Goal: Task Accomplishment & Management: Manage account settings

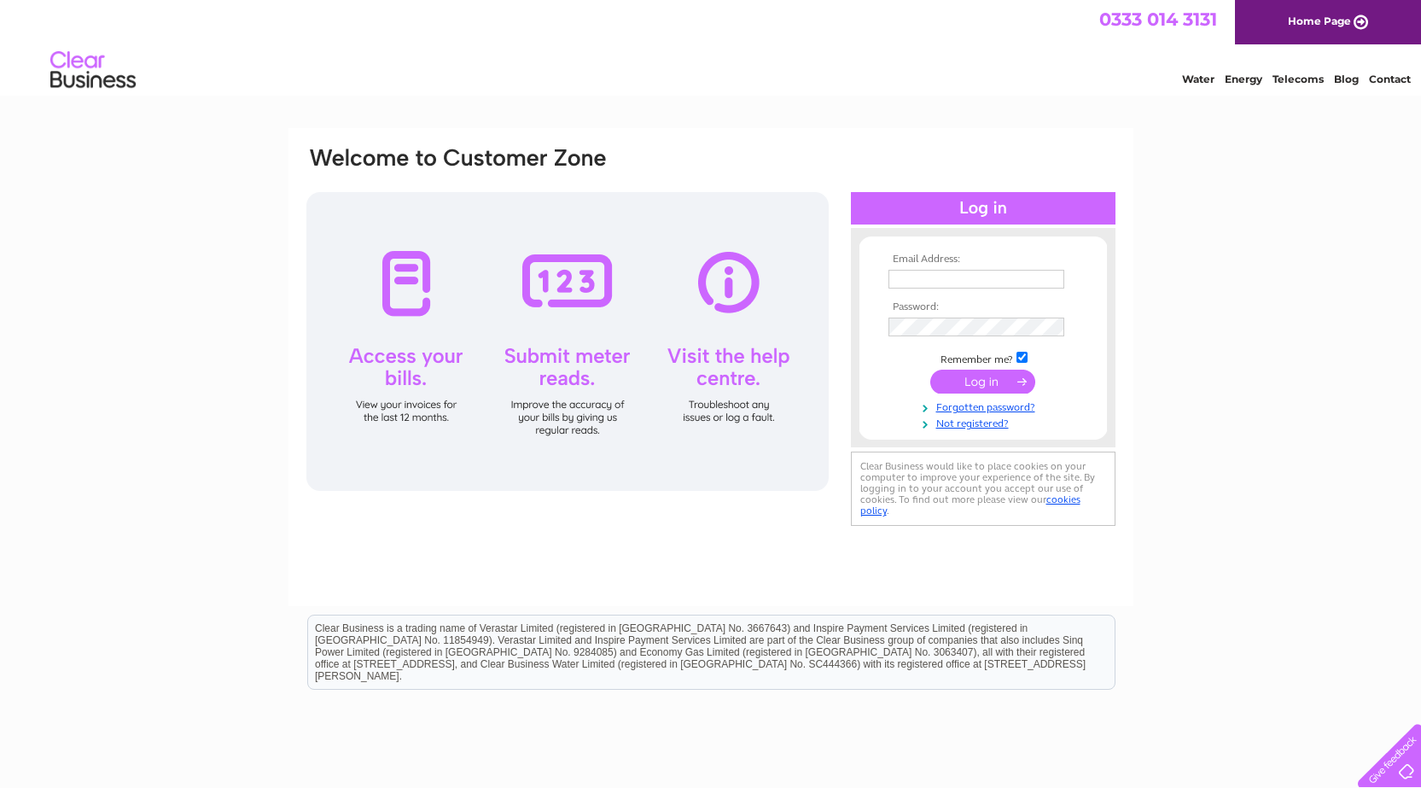
type input "leedar@me.com"
click at [976, 381] on input "submit" at bounding box center [982, 381] width 105 height 24
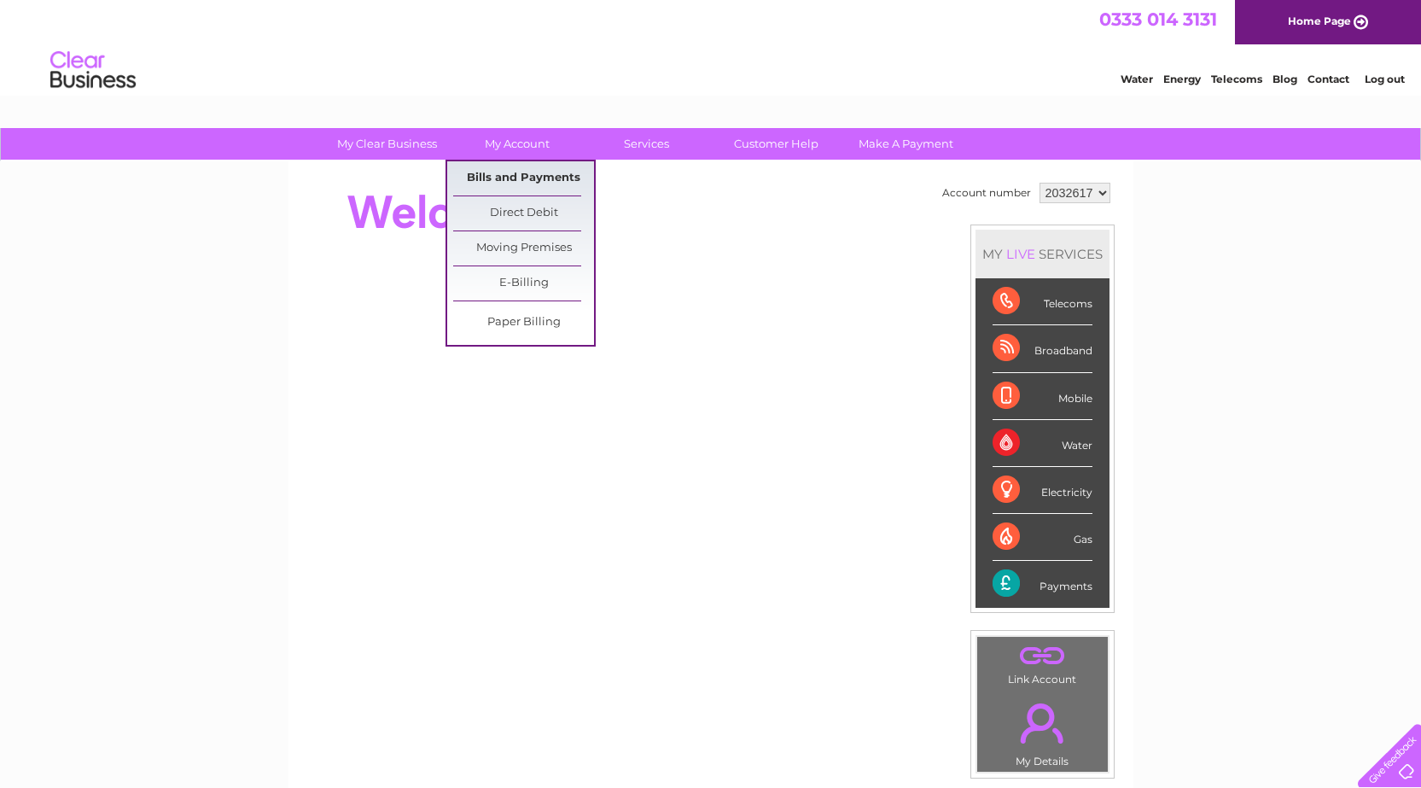
click at [495, 178] on link "Bills and Payments" at bounding box center [523, 178] width 141 height 34
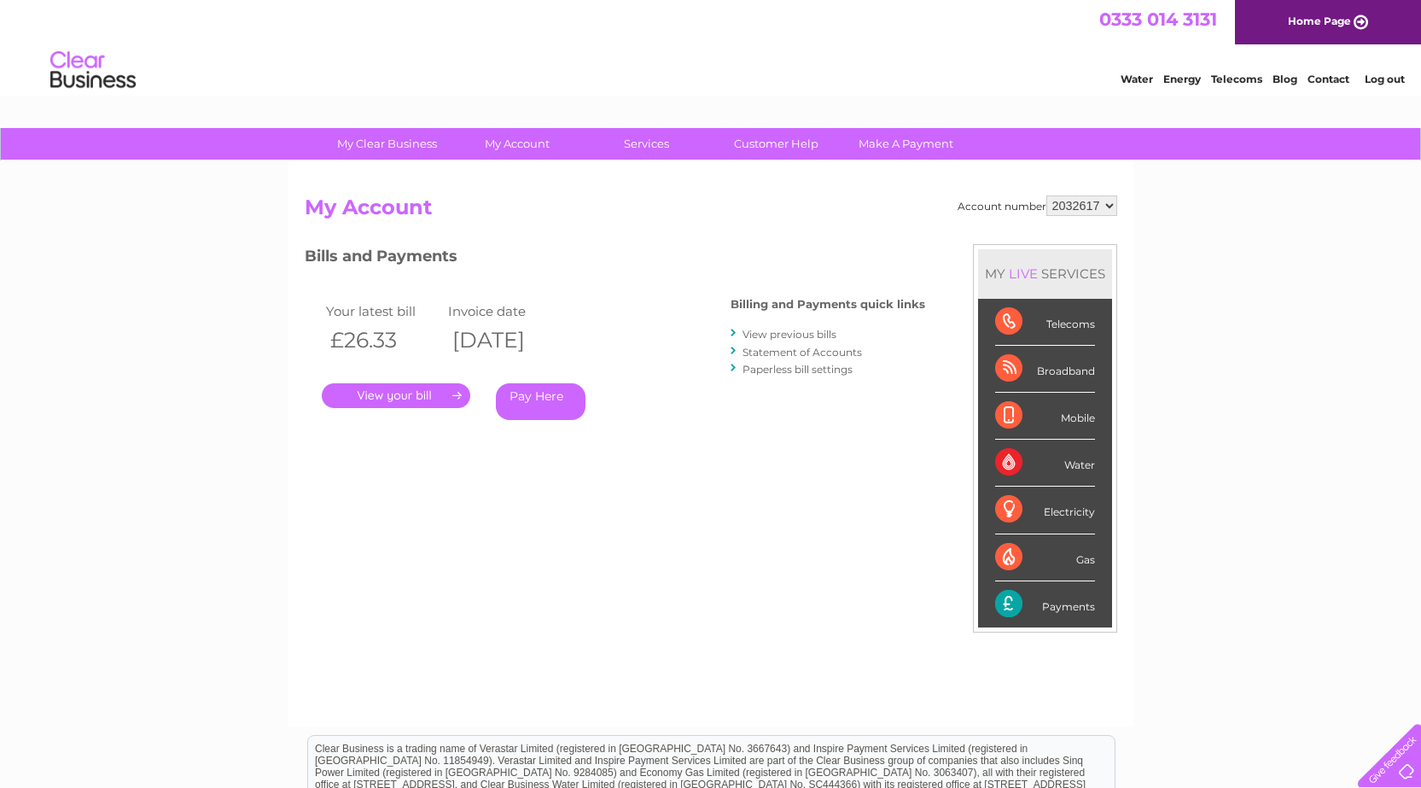
click at [396, 395] on link "." at bounding box center [396, 395] width 148 height 25
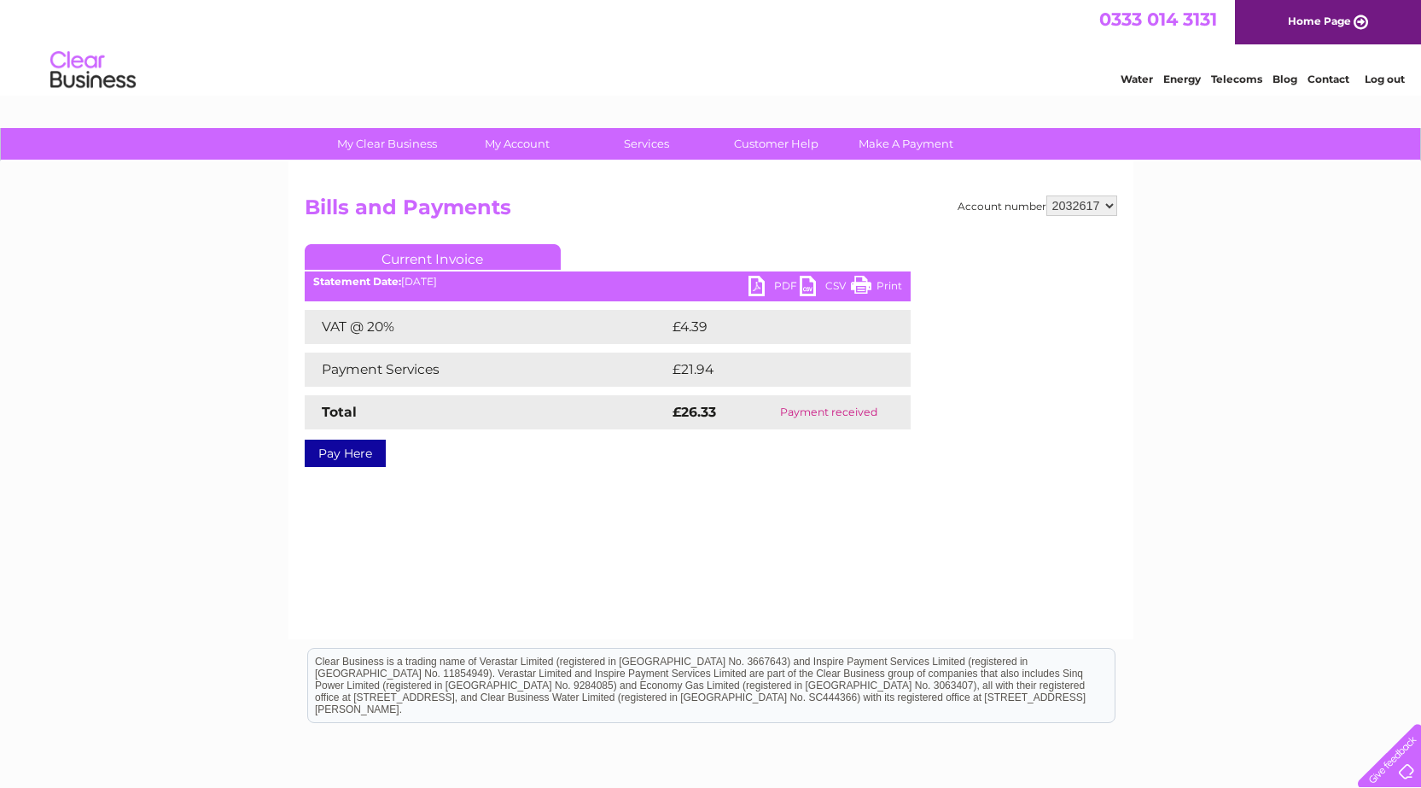
click at [864, 283] on link "Print" at bounding box center [876, 288] width 51 height 25
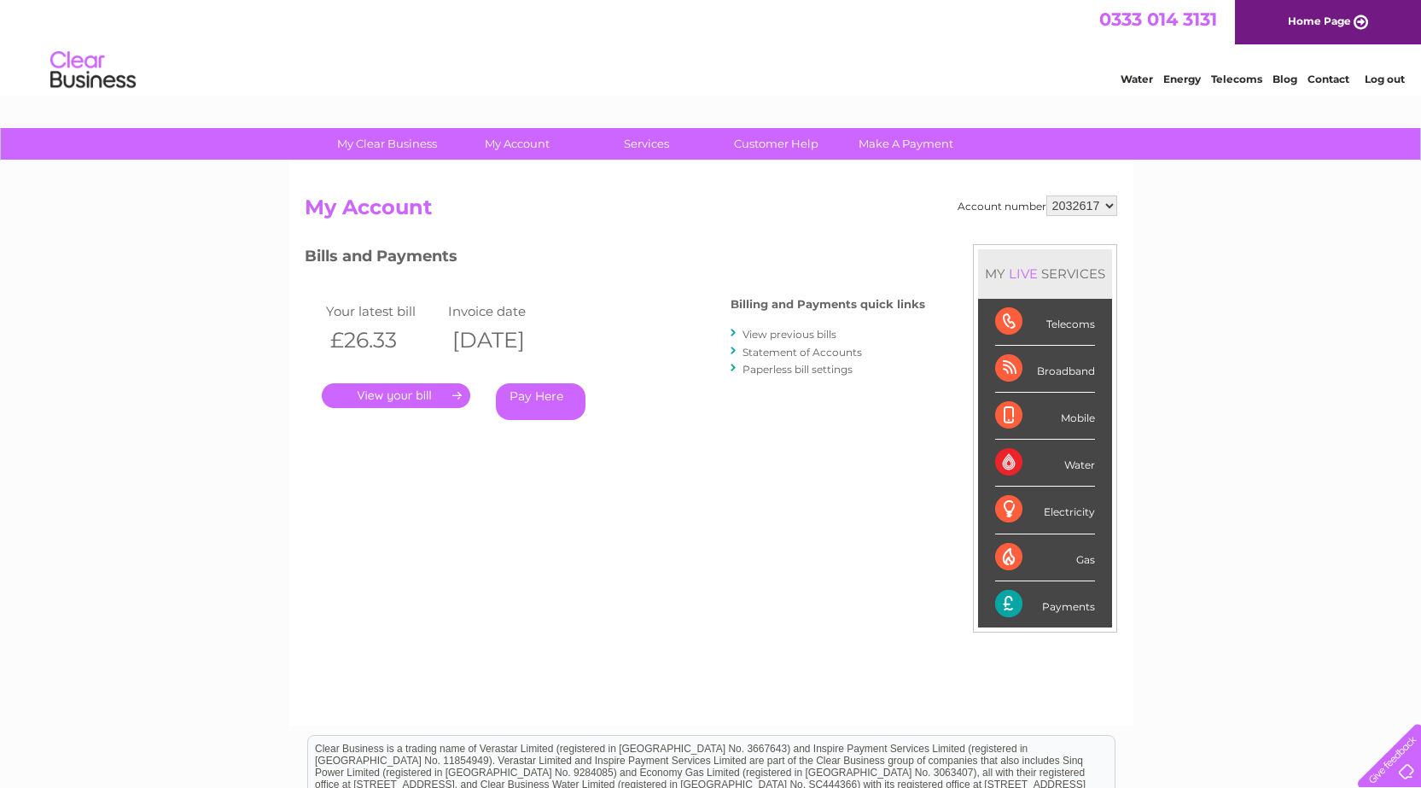
click at [791, 331] on link "View previous bills" at bounding box center [789, 334] width 94 height 13
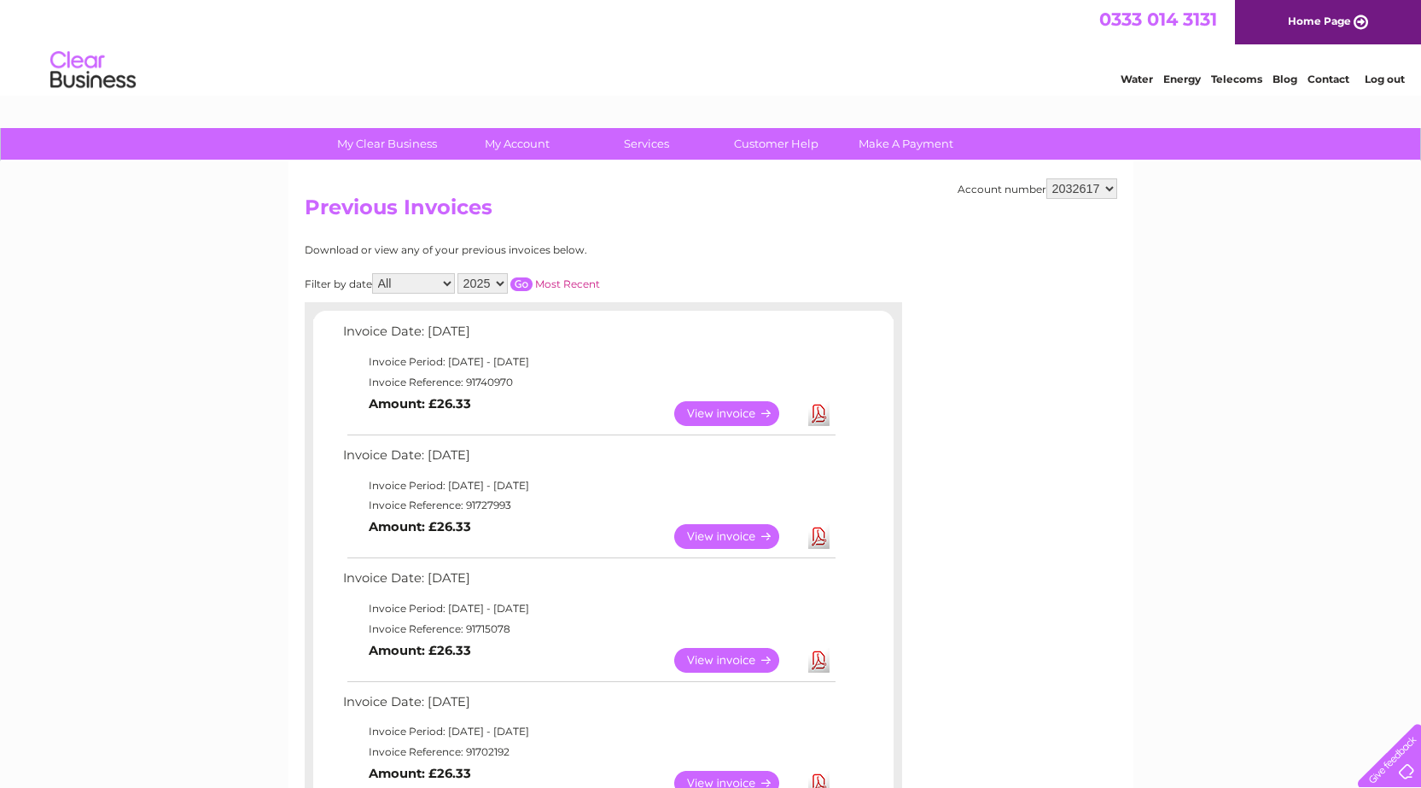
click at [724, 540] on link "View" at bounding box center [736, 536] width 125 height 25
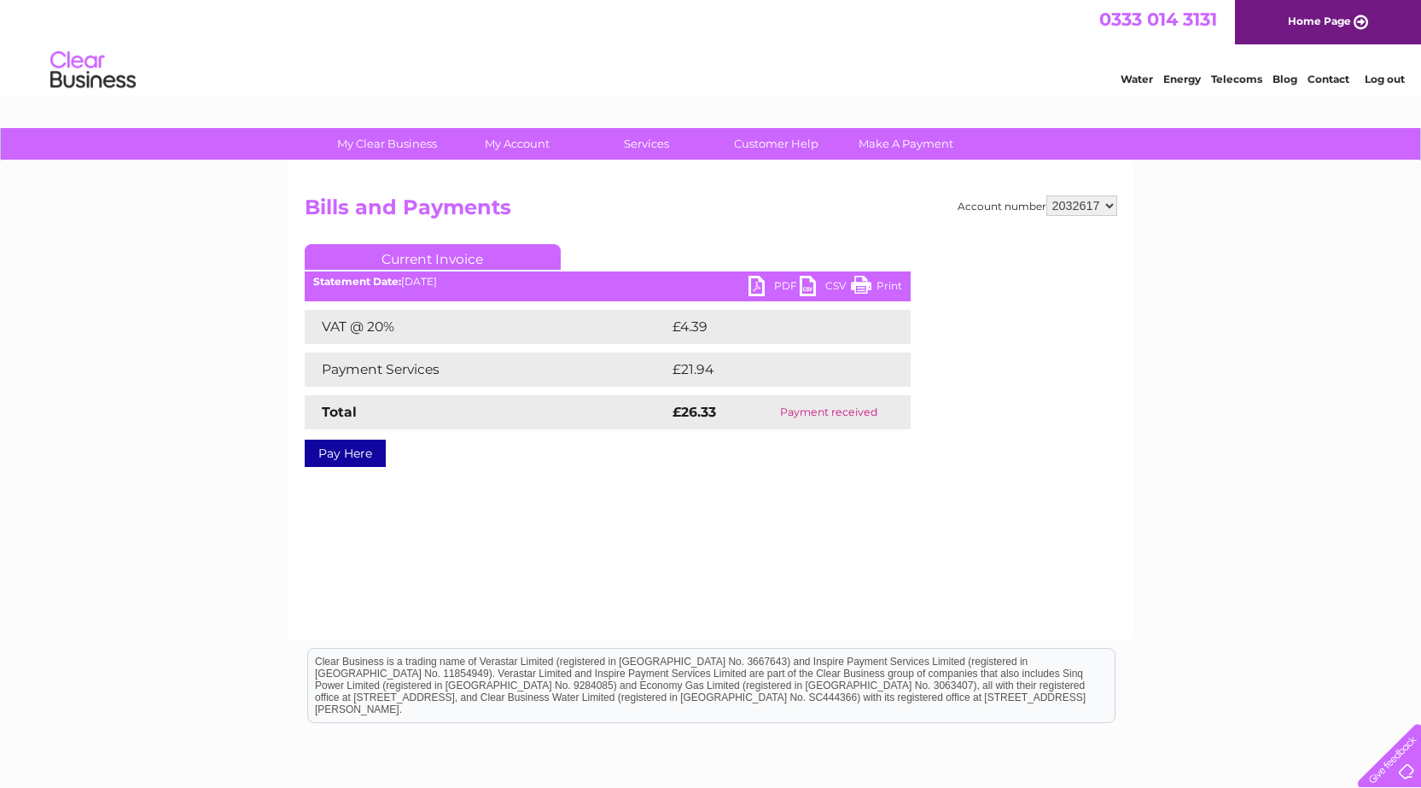
click at [866, 278] on link "Print" at bounding box center [876, 288] width 51 height 25
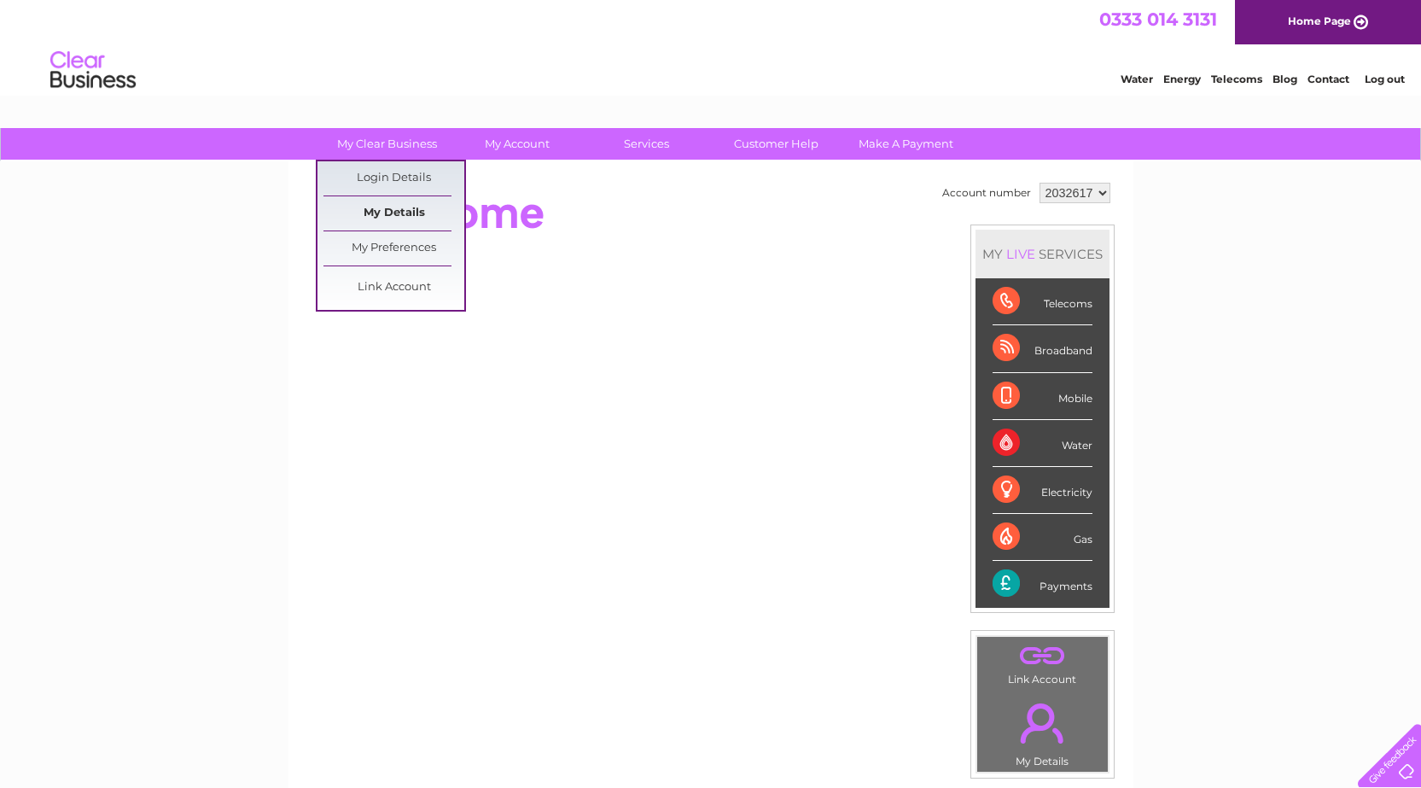
click at [372, 206] on link "My Details" at bounding box center [393, 213] width 141 height 34
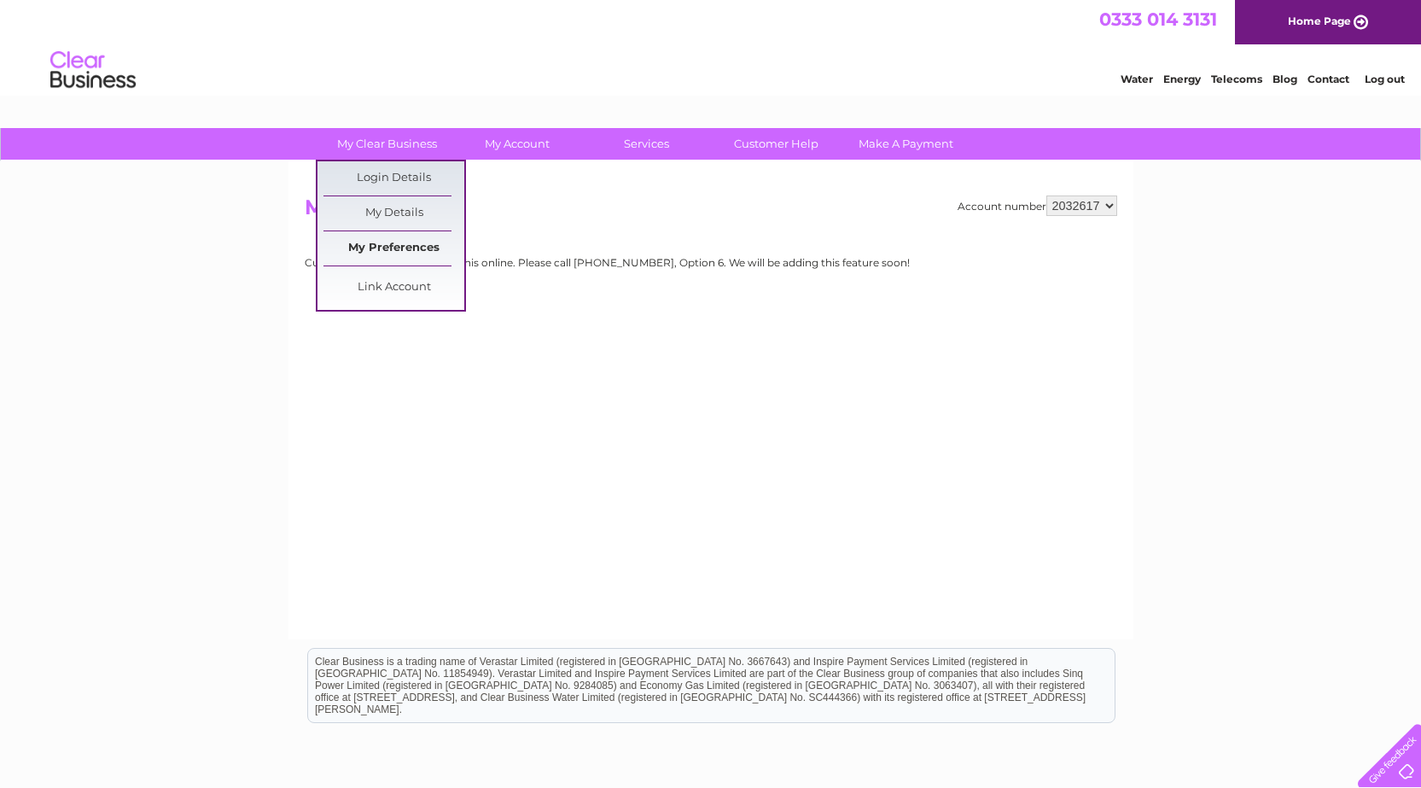
click at [384, 250] on link "My Preferences" at bounding box center [393, 248] width 141 height 34
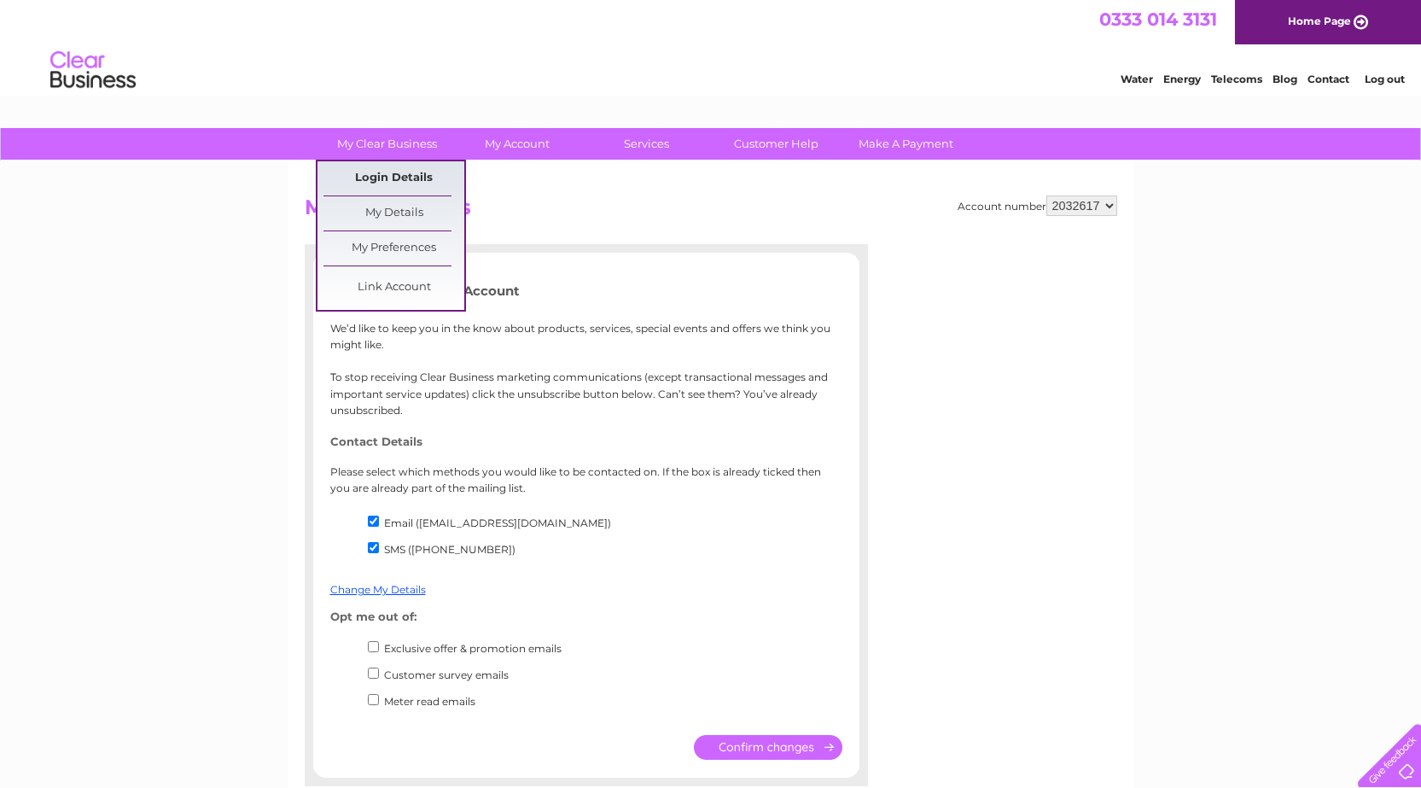
click at [383, 179] on link "Login Details" at bounding box center [393, 178] width 141 height 34
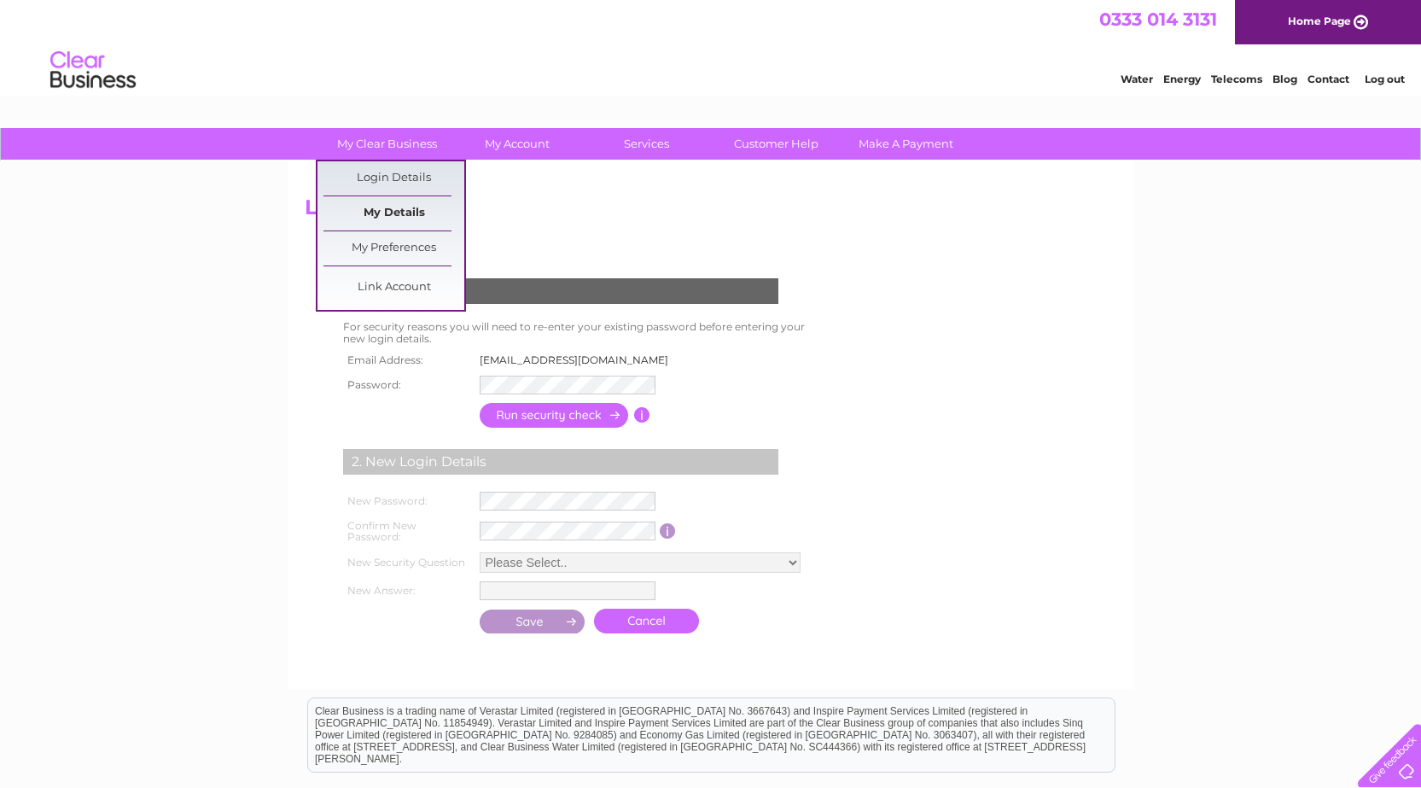
click at [381, 209] on link "My Details" at bounding box center [393, 213] width 141 height 34
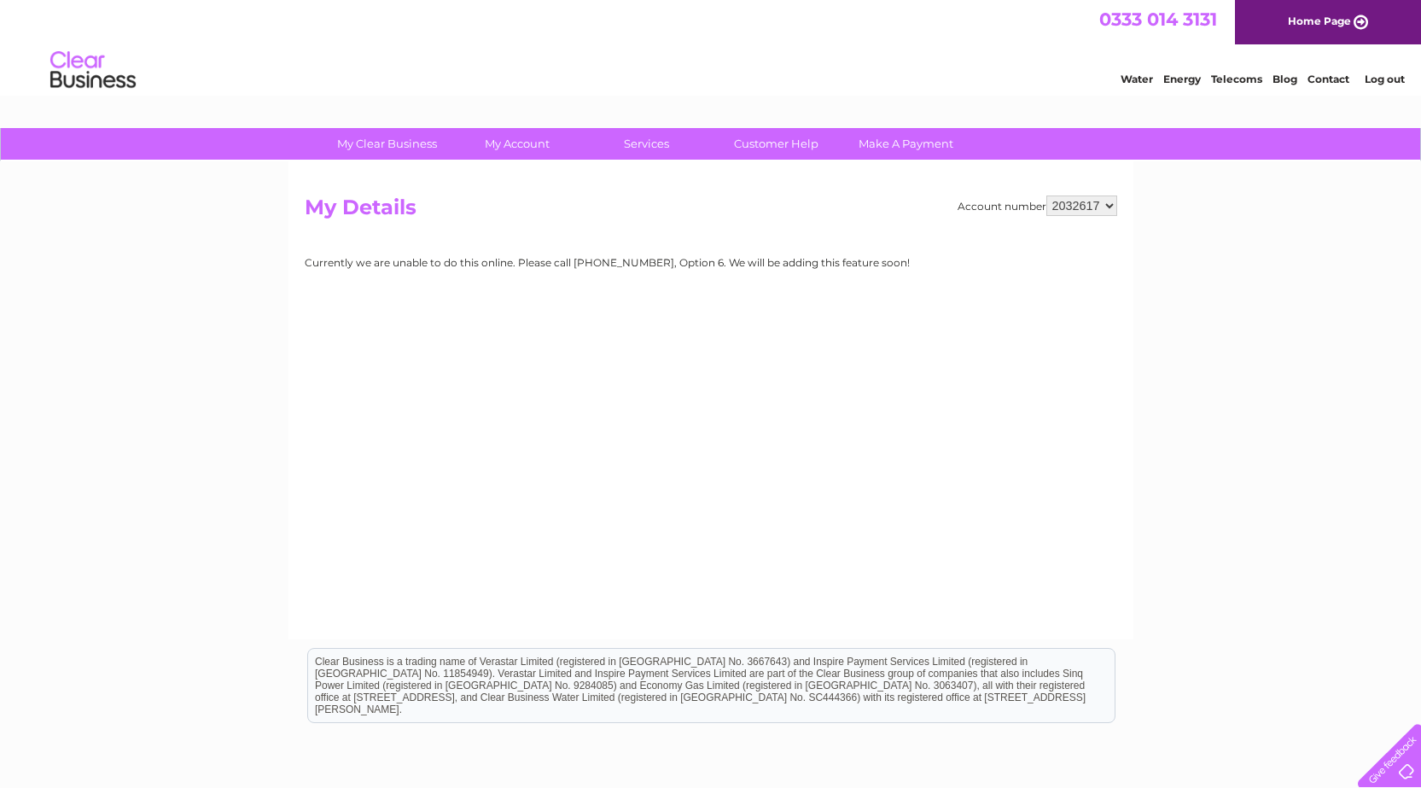
click at [1376, 73] on link "Log out" at bounding box center [1384, 79] width 40 height 13
